Goal: Find specific page/section: Find specific page/section

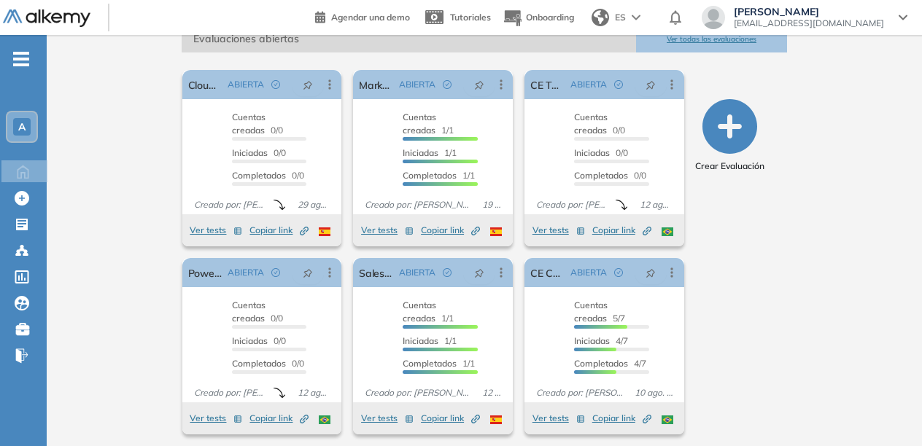
click at [737, 53] on button "Ver todas las evaluaciones" at bounding box center [712, 39] width 152 height 27
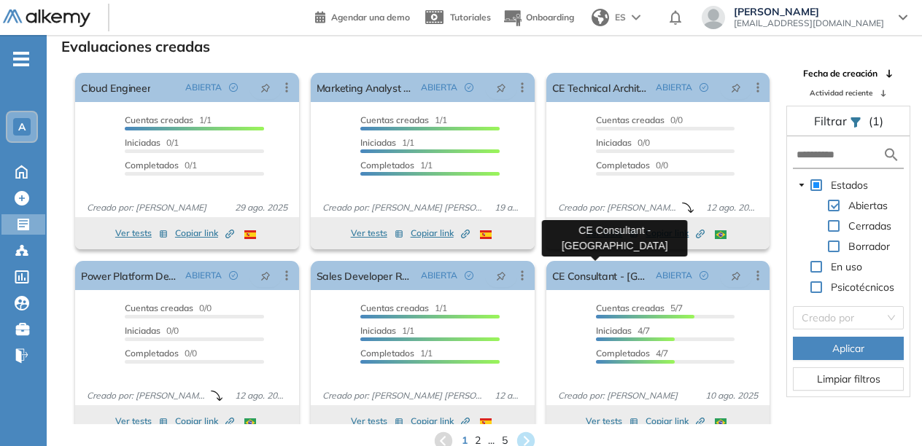
scroll to position [19, 0]
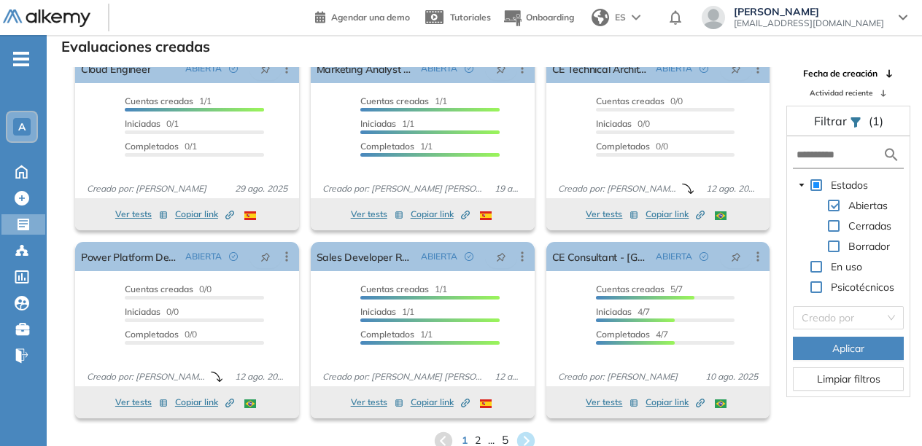
click at [503, 442] on span "5" at bounding box center [504, 441] width 7 height 17
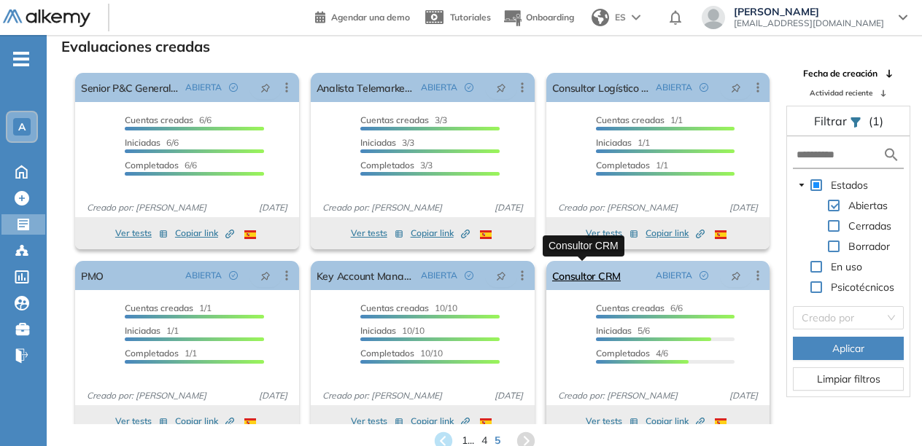
click at [599, 276] on link "Consultor CRM" at bounding box center [586, 275] width 69 height 29
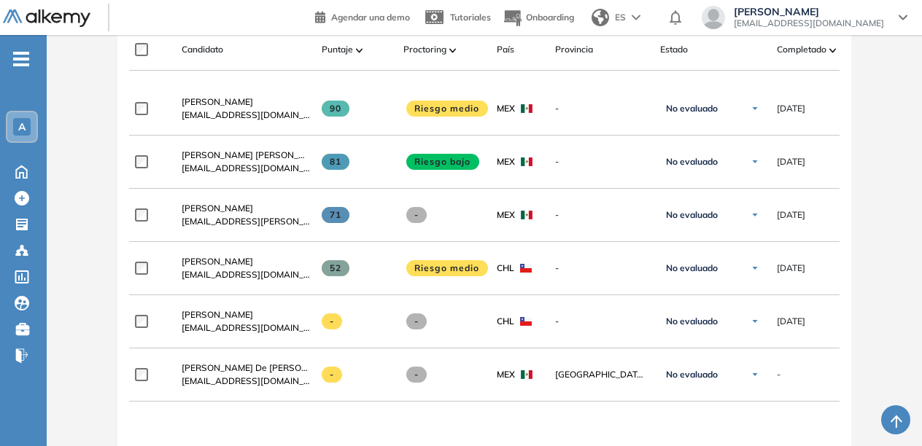
scroll to position [470, 0]
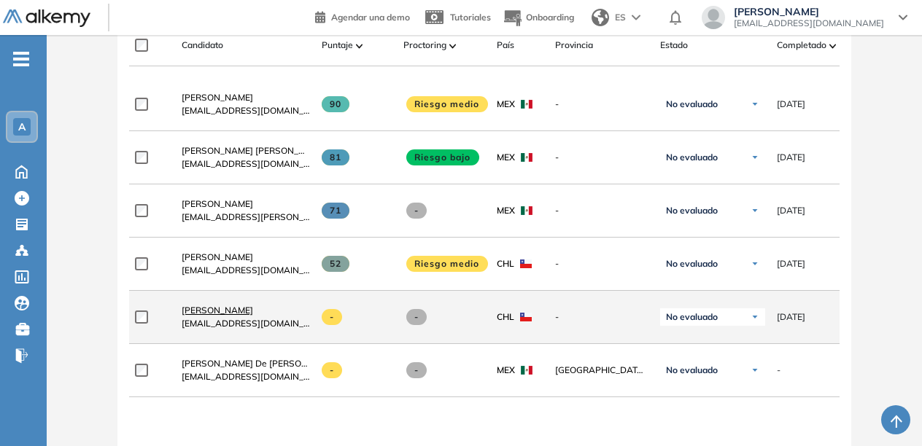
click at [222, 314] on span "[PERSON_NAME]" at bounding box center [217, 310] width 71 height 11
